Goal: Task Accomplishment & Management: Complete application form

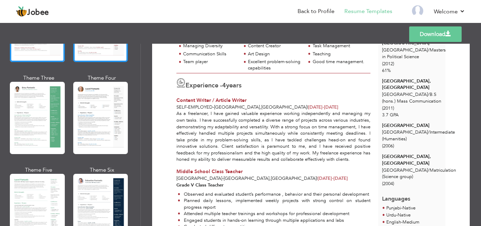
scroll to position [106, 0]
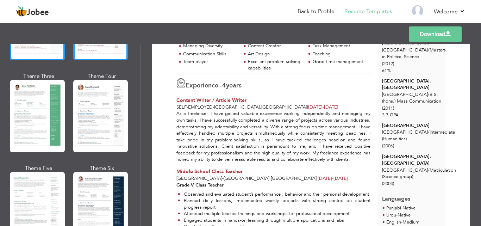
click at [99, 126] on div at bounding box center [100, 116] width 55 height 72
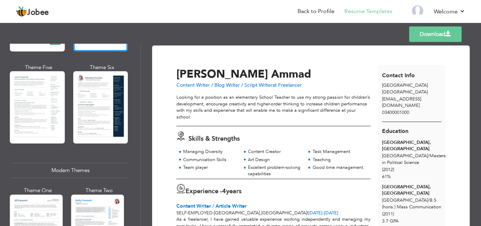
scroll to position [211, 0]
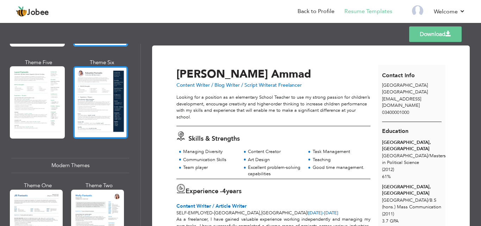
click at [103, 96] on div at bounding box center [100, 102] width 55 height 72
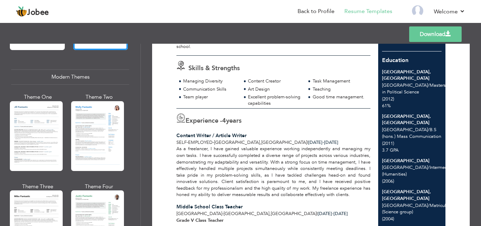
scroll to position [317, 0]
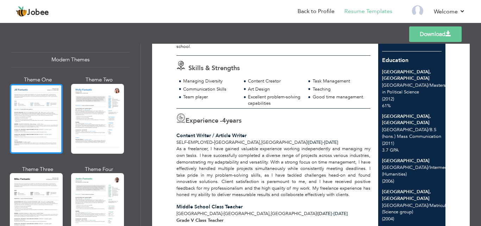
click at [47, 109] on div at bounding box center [36, 119] width 53 height 70
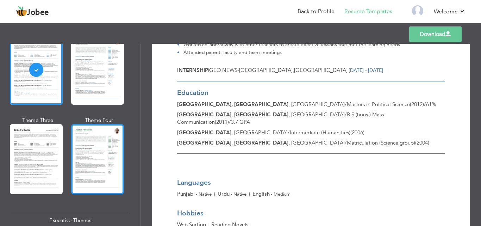
scroll to position [387, 0]
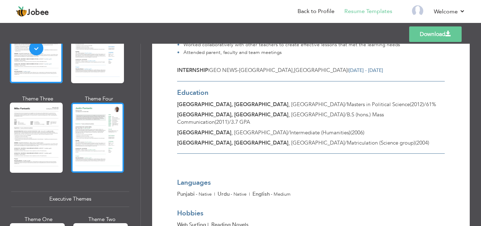
click at [90, 140] on div at bounding box center [97, 137] width 53 height 70
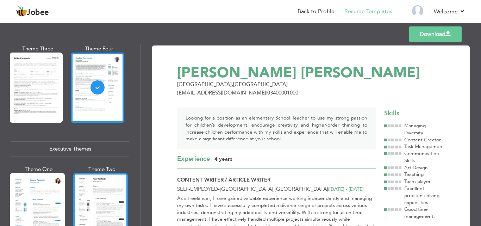
scroll to position [493, 0]
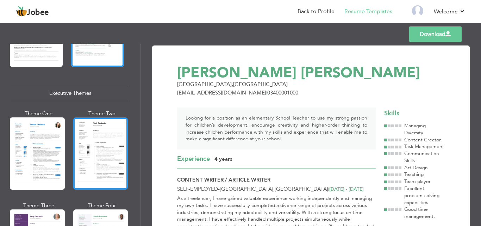
click at [91, 141] on div at bounding box center [100, 153] width 55 height 72
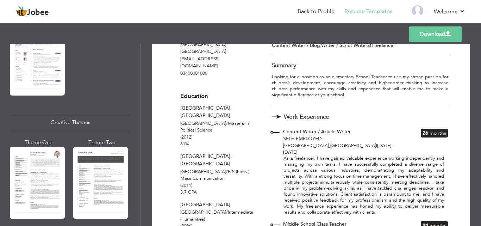
scroll to position [774, 0]
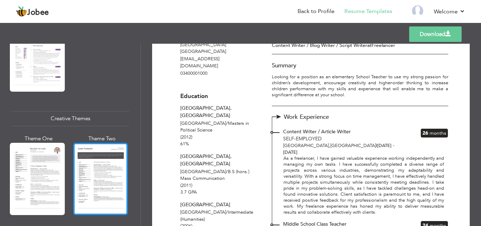
click at [103, 174] on div at bounding box center [100, 179] width 55 height 72
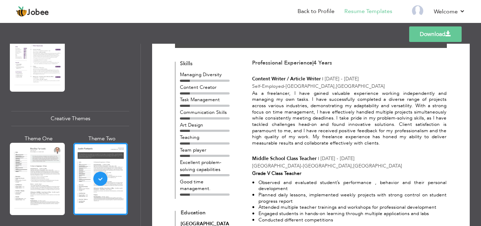
scroll to position [141, 0]
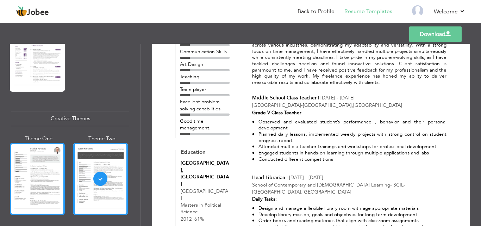
click at [42, 161] on div at bounding box center [37, 179] width 55 height 72
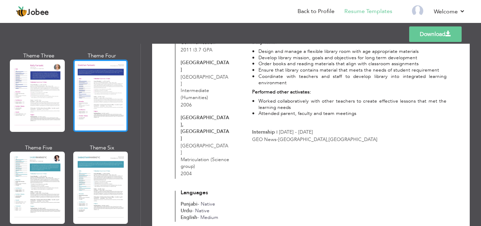
scroll to position [1020, 0]
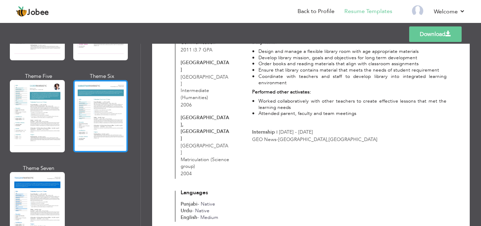
click at [116, 110] on div at bounding box center [100, 116] width 55 height 72
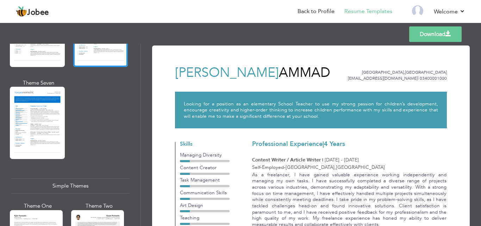
scroll to position [1196, 0]
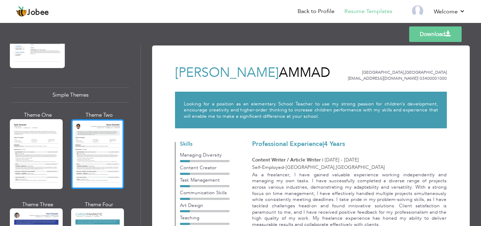
click at [111, 134] on div at bounding box center [97, 154] width 53 height 70
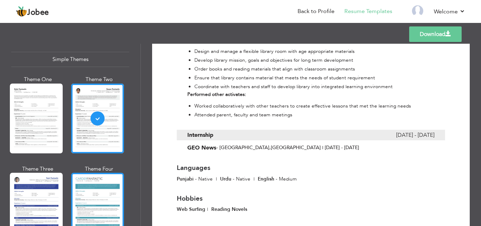
scroll to position [1253, 0]
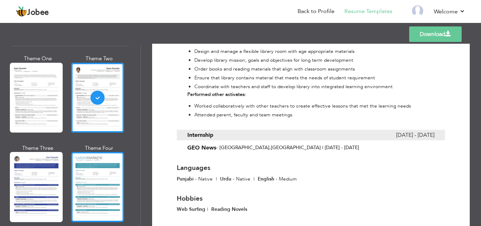
click at [104, 188] on div at bounding box center [97, 187] width 53 height 70
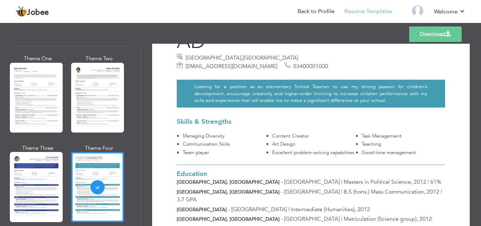
scroll to position [70, 0]
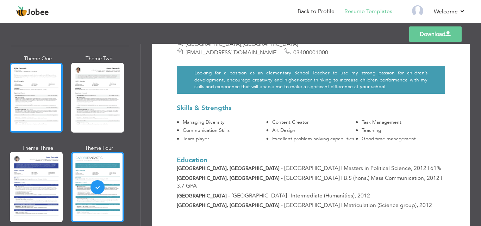
click at [45, 92] on div at bounding box center [36, 98] width 53 height 70
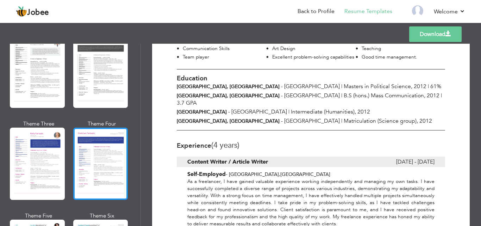
scroll to position [830, 0]
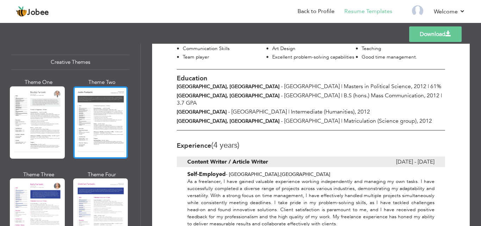
click at [114, 122] on div at bounding box center [100, 122] width 55 height 72
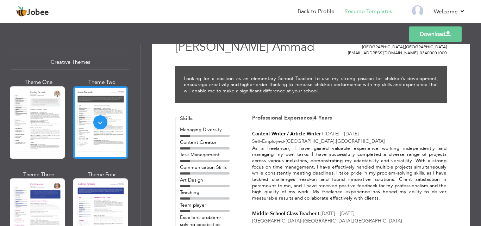
scroll to position [35, 0]
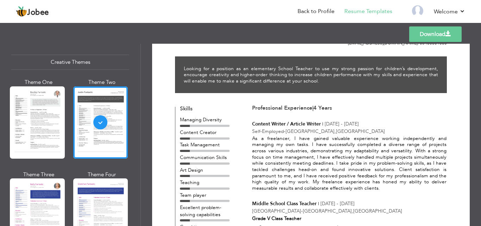
click at [331, 159] on div "As a freelancer, I have gained valuable experience working independently and ma…" at bounding box center [349, 163] width 194 height 56
click at [306, 9] on link "Back to Profile" at bounding box center [315, 11] width 37 height 8
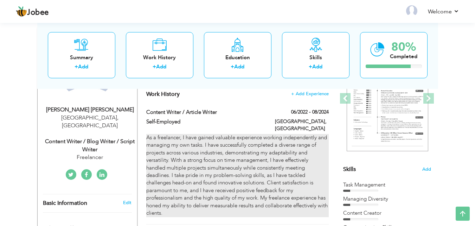
click at [198, 143] on div "As a freelancer, I have gained valuable experience working independently and ma…" at bounding box center [237, 175] width 182 height 83
type input "Content Writer / Article Writer"
type input "Self-Employed"
type input "06/2022"
type input "08/2024"
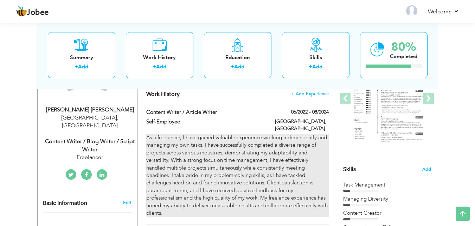
type input "[GEOGRAPHIC_DATA]"
type input "Lahore"
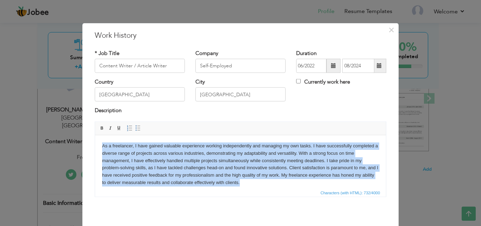
drag, startPoint x: 257, startPoint y: 175, endPoint x: 91, endPoint y: 138, distance: 169.5
click at [95, 138] on html "As a freelancer, I have gained valuable experience working independently and ma…" at bounding box center [240, 164] width 291 height 58
copy body "As a freelancer, I have gained valuable experience working independently and ma…"
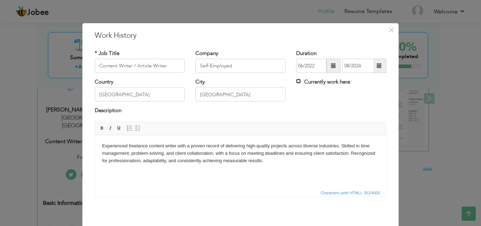
click at [296, 81] on input "Currently work here" at bounding box center [298, 81] width 5 height 5
checkbox input "true"
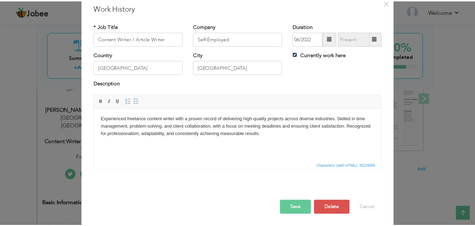
scroll to position [28, 0]
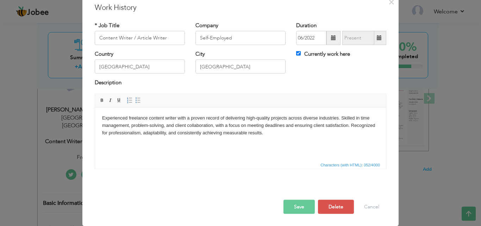
click at [298, 208] on button "Save" at bounding box center [298, 206] width 31 height 14
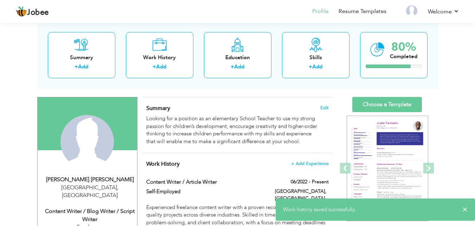
scroll to position [0, 0]
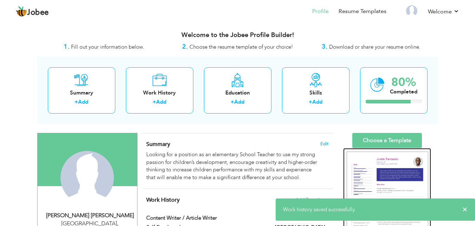
click at [391, 175] on img at bounding box center [388, 204] width 82 height 106
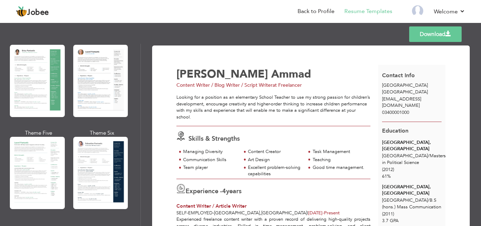
click at [426, 37] on link "Download" at bounding box center [435, 33] width 52 height 15
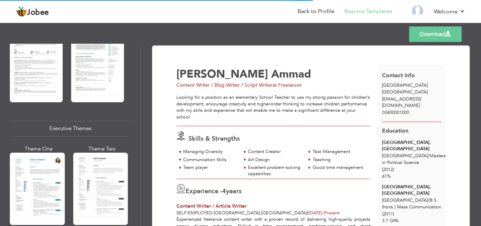
scroll to position [493, 0]
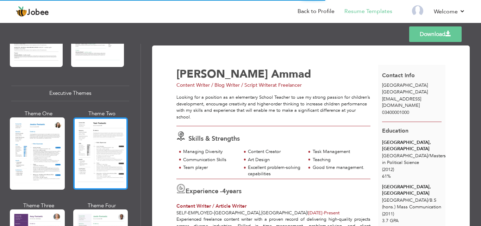
click at [107, 146] on div at bounding box center [100, 153] width 55 height 72
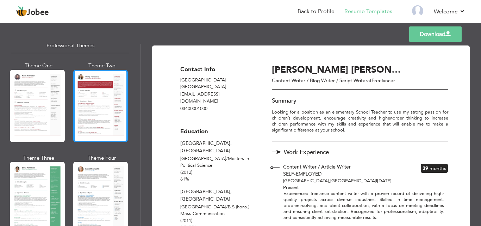
scroll to position [0, 0]
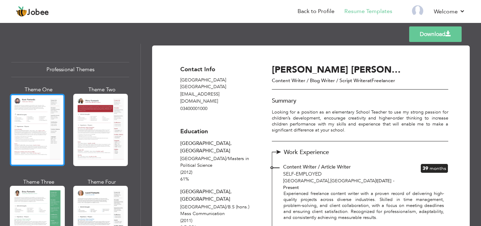
click at [20, 140] on div at bounding box center [37, 130] width 55 height 72
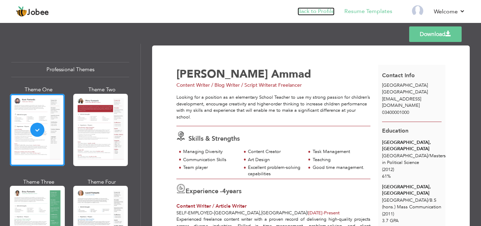
click at [319, 12] on link "Back to Profile" at bounding box center [315, 11] width 37 height 8
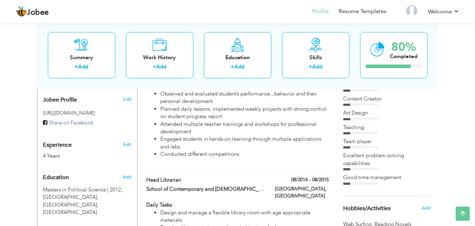
scroll to position [233, 0]
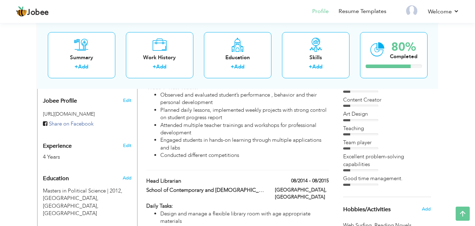
click at [366, 158] on div "Excellent problem-solving capabilities" at bounding box center [387, 160] width 88 height 15
click at [352, 172] on div "Communication Skills Task Management Managing Diversity Content Creator" at bounding box center [387, 119] width 88 height 132
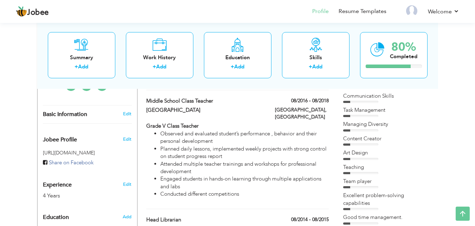
scroll to position [163, 0]
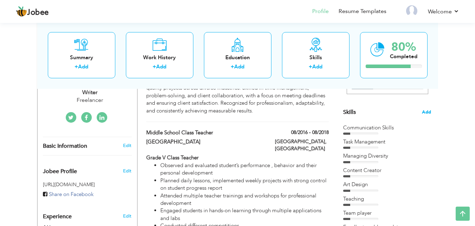
click at [428, 110] on span "Add" at bounding box center [426, 112] width 9 height 7
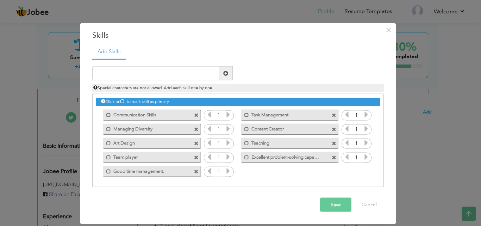
click at [316, 157] on label "Excellent problem-solving capabilities" at bounding box center [284, 155] width 71 height 9
click at [316, 157] on label "Excellent problem-solving capabilities" at bounding box center [285, 155] width 70 height 9
click at [312, 156] on label "Excellent problem-solving capabilities" at bounding box center [284, 155] width 71 height 9
click at [248, 158] on span at bounding box center [248, 156] width 5 height 5
click at [248, 157] on span at bounding box center [246, 156] width 5 height 5
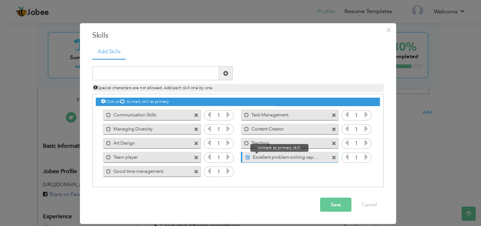
click at [248, 157] on span at bounding box center [248, 156] width 5 height 5
click at [334, 159] on span at bounding box center [333, 157] width 5 height 5
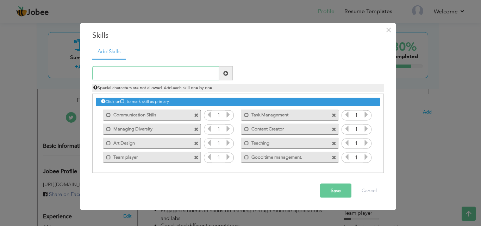
click at [189, 75] on input "text" at bounding box center [155, 73] width 127 height 14
type input "Problem Solving"
click at [223, 74] on span at bounding box center [225, 72] width 5 height 5
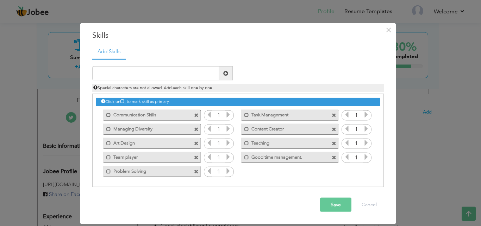
click at [334, 205] on button "Save" at bounding box center [335, 204] width 31 height 14
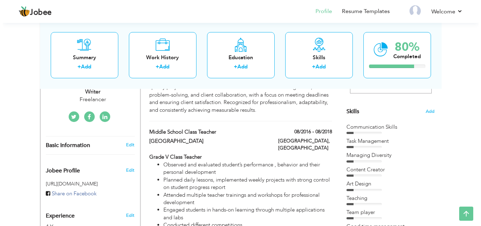
scroll to position [176, 0]
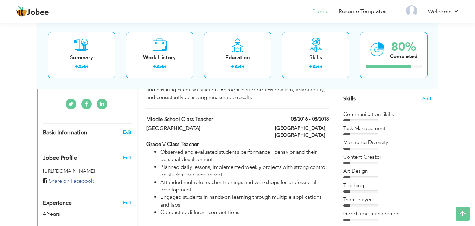
click at [129, 129] on link "Edit" at bounding box center [127, 132] width 8 height 6
type input "Halima"
type input "Ammad"
type input "03400001000"
select select "number:166"
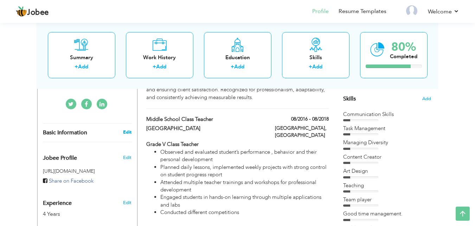
type input "[GEOGRAPHIC_DATA]"
select select "number:6"
type input "Freelancer"
type input "Content Writer / Blog Writer / Script Writer"
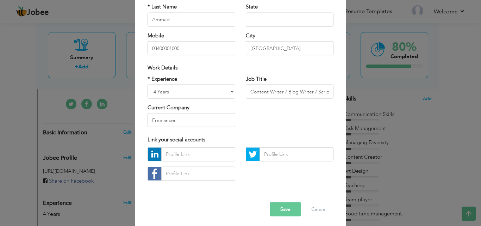
scroll to position [92, 0]
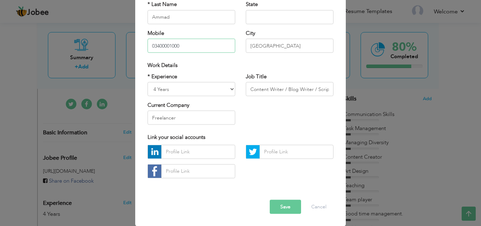
click at [170, 44] on input "03400001000" at bounding box center [191, 46] width 88 height 14
type input "03400000600"
click at [222, 66] on div "Work Details" at bounding box center [240, 65] width 186 height 7
click at [282, 206] on button "Save" at bounding box center [285, 206] width 31 height 14
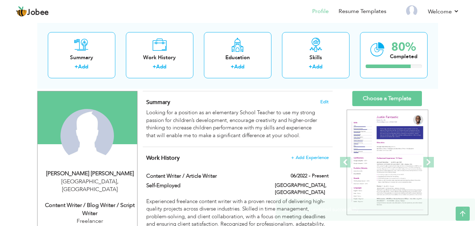
scroll to position [0, 0]
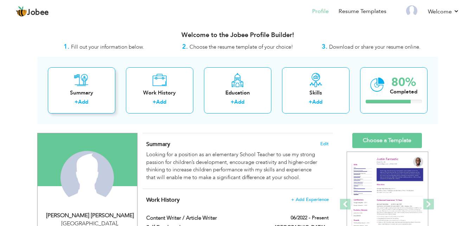
click at [83, 101] on link "Add" at bounding box center [83, 101] width 10 height 7
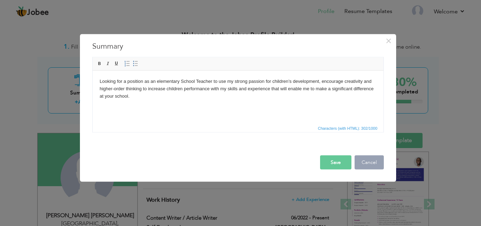
click at [374, 161] on button "Cancel" at bounding box center [368, 162] width 29 height 14
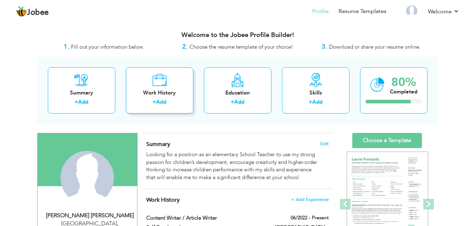
click at [162, 86] on icon at bounding box center [159, 80] width 14 height 14
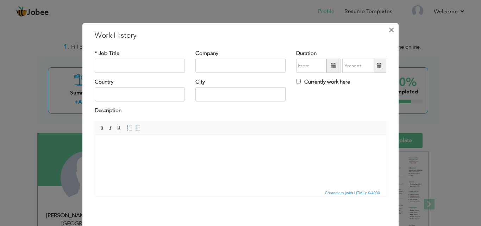
click at [390, 30] on span "×" at bounding box center [391, 29] width 6 height 13
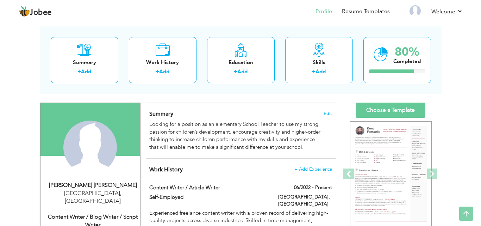
scroll to position [22, 0]
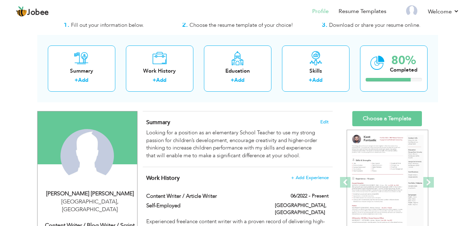
click at [95, 194] on div "Halima Ammad" at bounding box center [90, 193] width 94 height 8
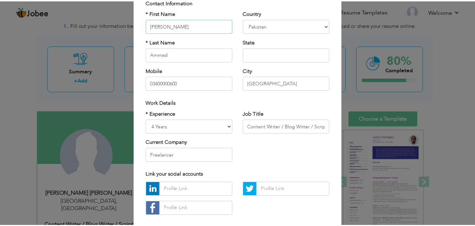
scroll to position [92, 0]
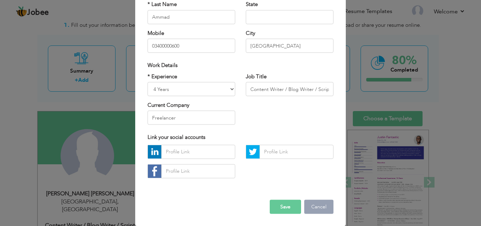
click at [318, 207] on button "Cancel" at bounding box center [318, 206] width 29 height 14
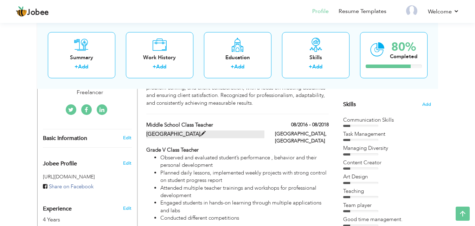
scroll to position [198, 0]
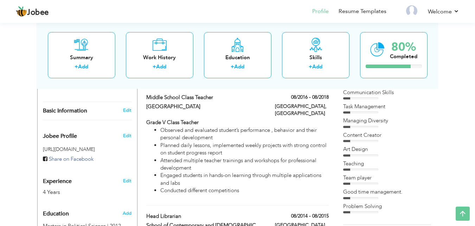
click at [122, 125] on div "Edit" at bounding box center [128, 133] width 17 height 17
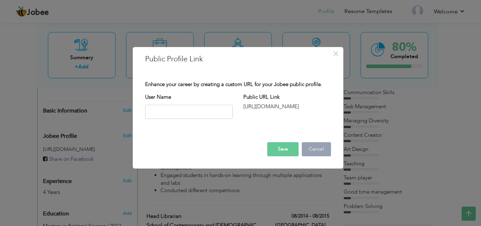
click at [314, 149] on button "Cancel" at bounding box center [316, 149] width 29 height 14
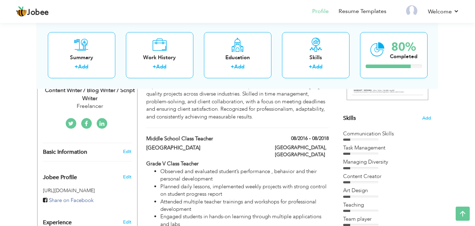
scroll to position [0, 0]
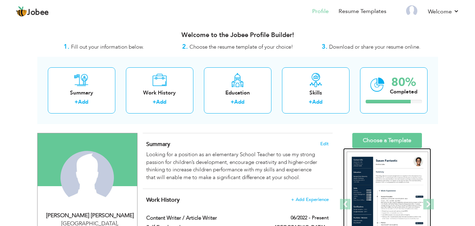
click at [391, 169] on img at bounding box center [388, 204] width 82 height 106
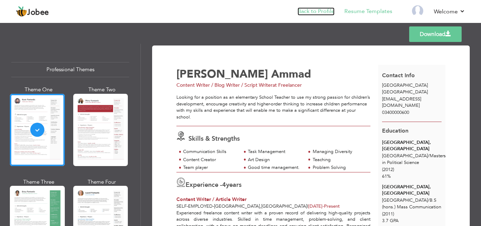
click at [327, 9] on link "Back to Profile" at bounding box center [315, 11] width 37 height 8
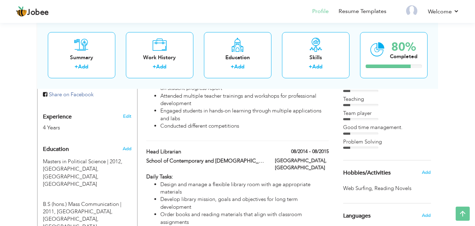
scroll to position [282, 0]
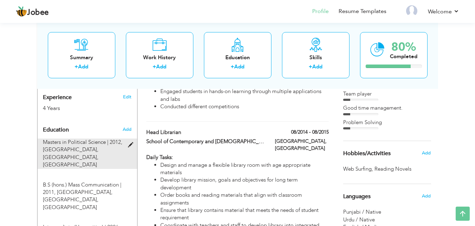
click at [132, 142] on span at bounding box center [132, 144] width 9 height 5
type input "Masters in Political Science"
type input "2012"
type input "University of Punjab, Lahore"
type input "61"
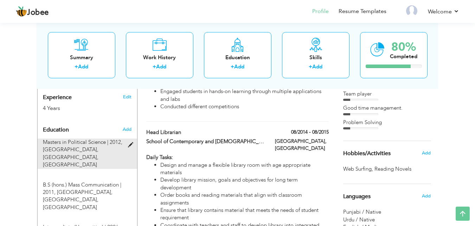
radio input "true"
type input "Lahore"
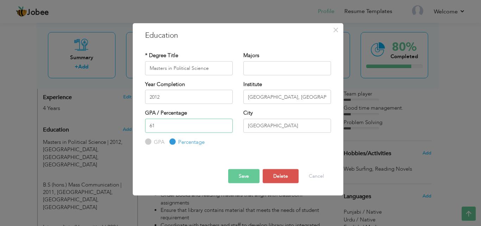
drag, startPoint x: 164, startPoint y: 129, endPoint x: 132, endPoint y: 133, distance: 32.6
click at [132, 133] on div "× Education * Degree Title Masters in Political Science Majors Year Completion …" at bounding box center [237, 113] width 211 height 181
click at [249, 172] on button "Save" at bounding box center [243, 176] width 31 height 14
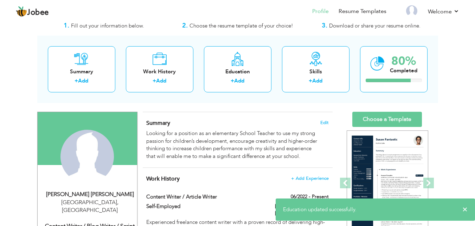
scroll to position [0, 0]
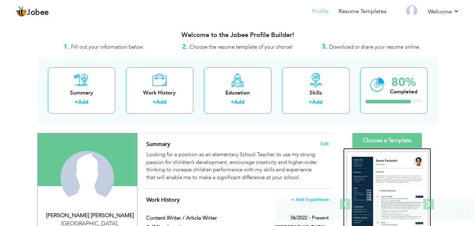
click at [387, 165] on img at bounding box center [388, 204] width 82 height 106
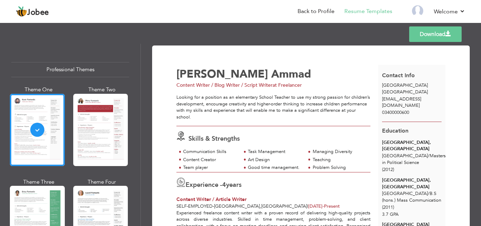
click at [429, 33] on link "Download" at bounding box center [435, 33] width 52 height 15
click at [318, 7] on li "Back to Profile" at bounding box center [310, 11] width 47 height 19
click at [325, 11] on link "Back to Profile" at bounding box center [315, 11] width 37 height 8
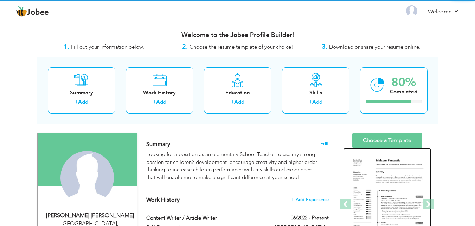
click at [390, 179] on img at bounding box center [388, 204] width 82 height 106
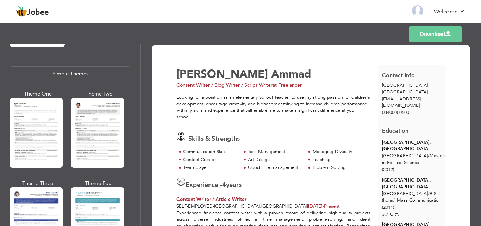
scroll to position [1182, 0]
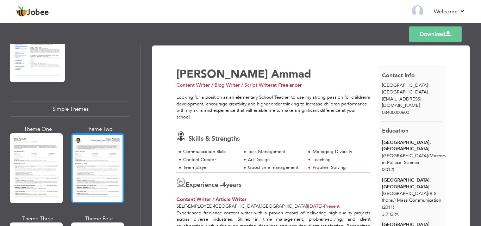
click at [100, 146] on div at bounding box center [97, 168] width 53 height 70
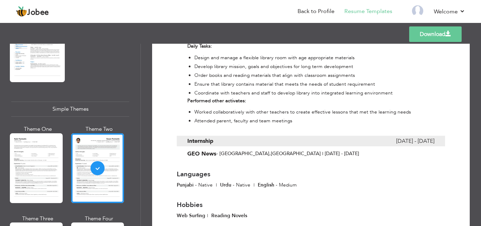
scroll to position [444, 0]
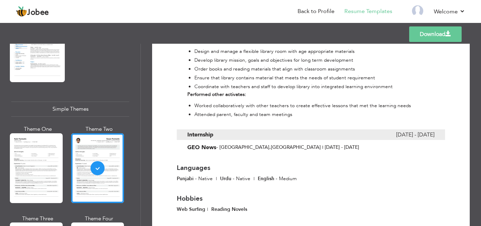
click at [454, 37] on link "Download" at bounding box center [435, 33] width 52 height 15
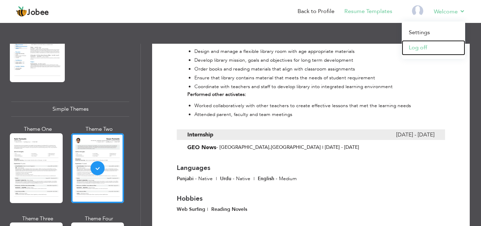
click at [422, 42] on link "Log off" at bounding box center [432, 47] width 63 height 15
